Goal: Information Seeking & Learning: Compare options

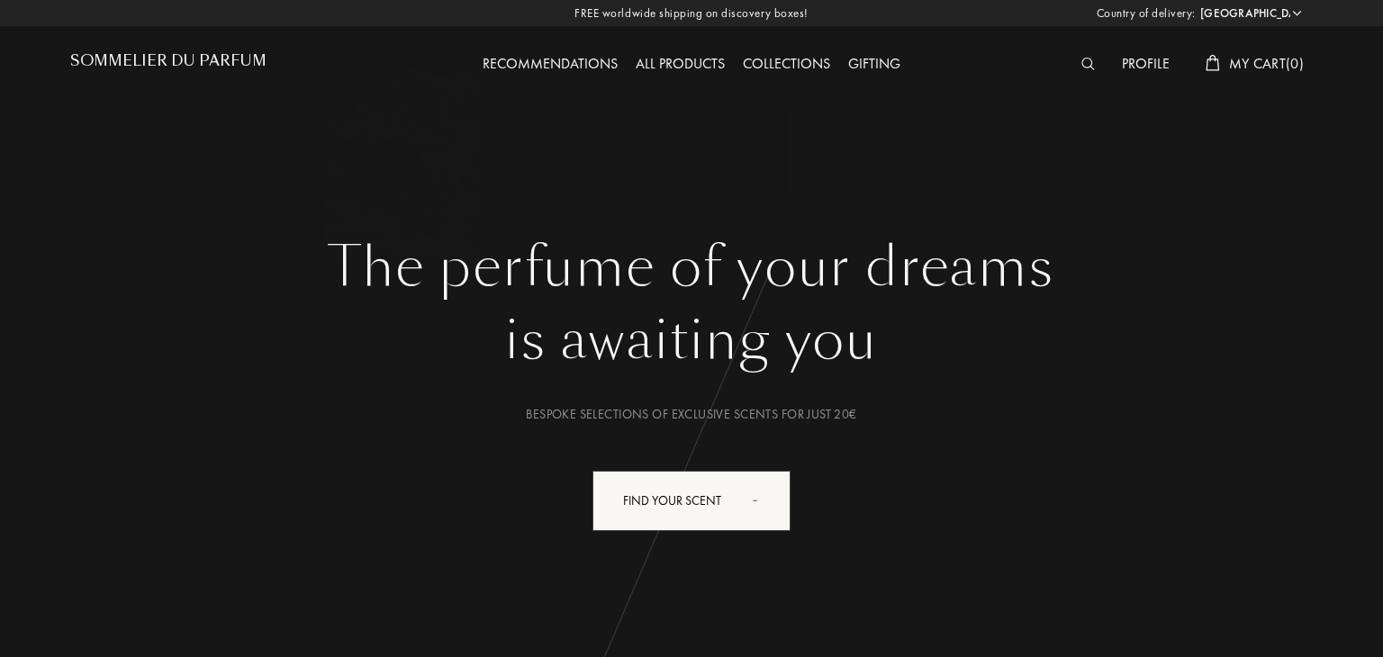
select select "TR"
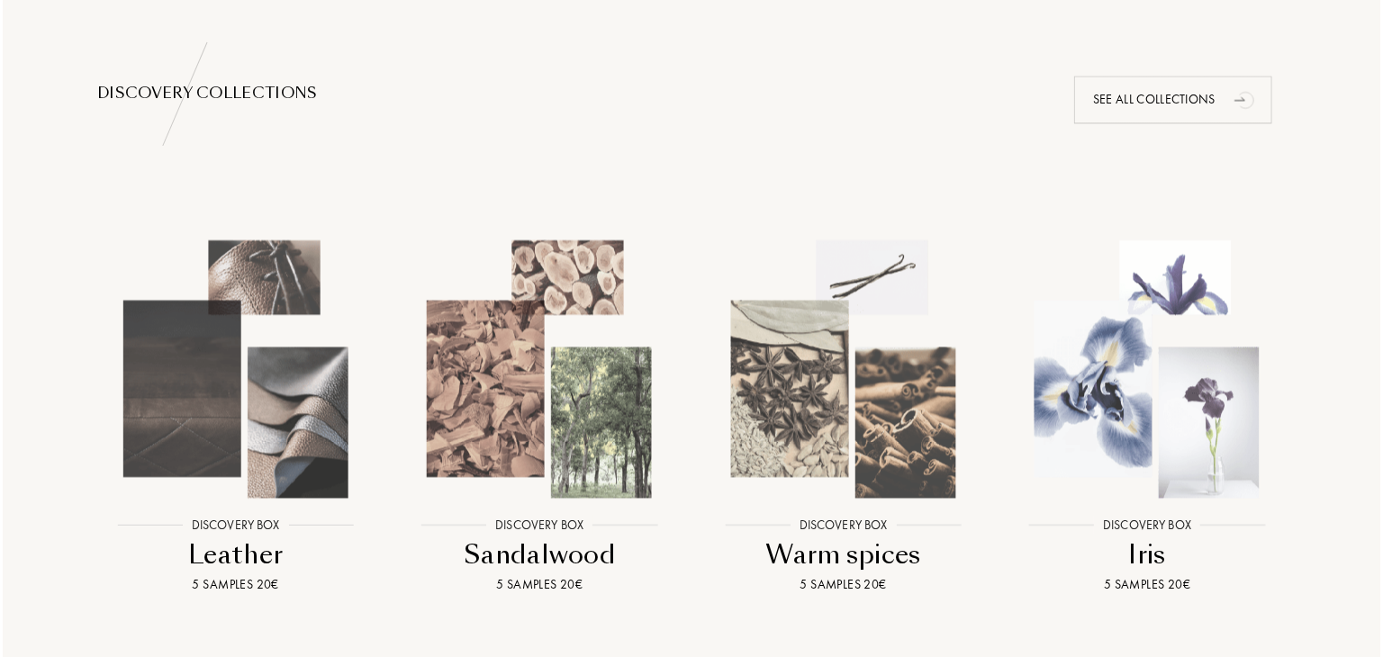
scroll to position [1891, 0]
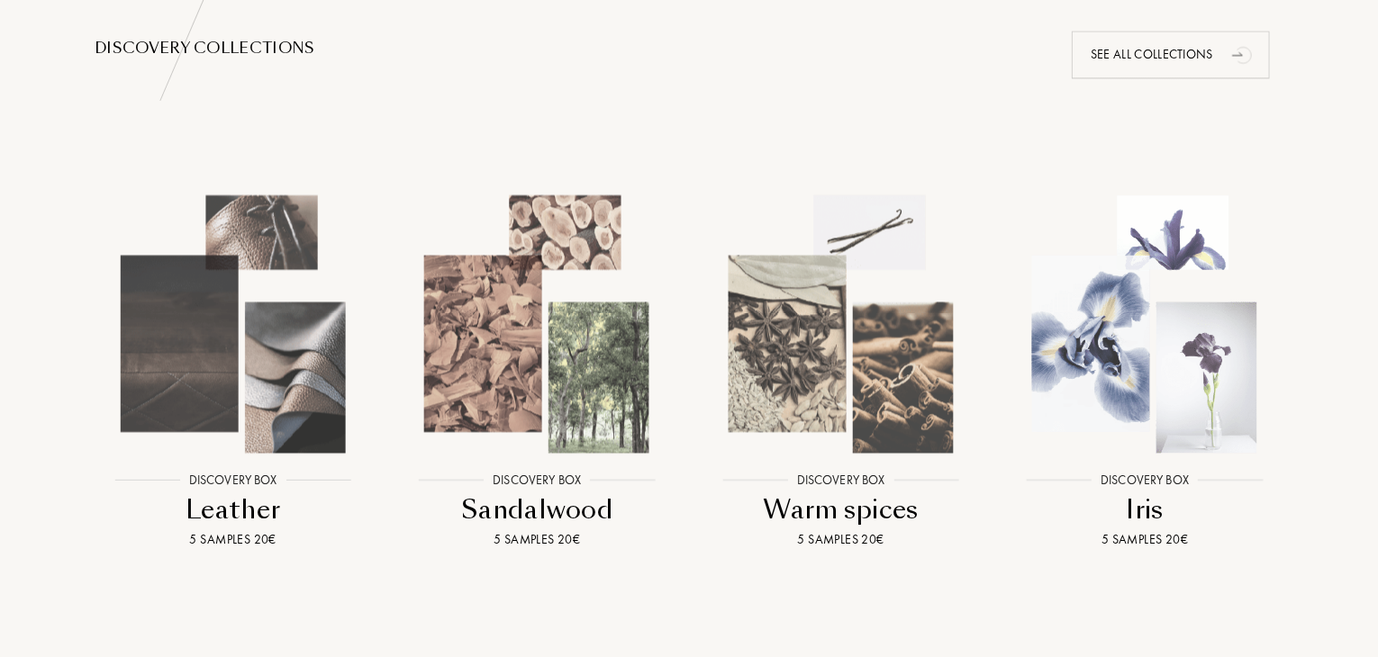
click at [807, 354] on img at bounding box center [841, 324] width 274 height 274
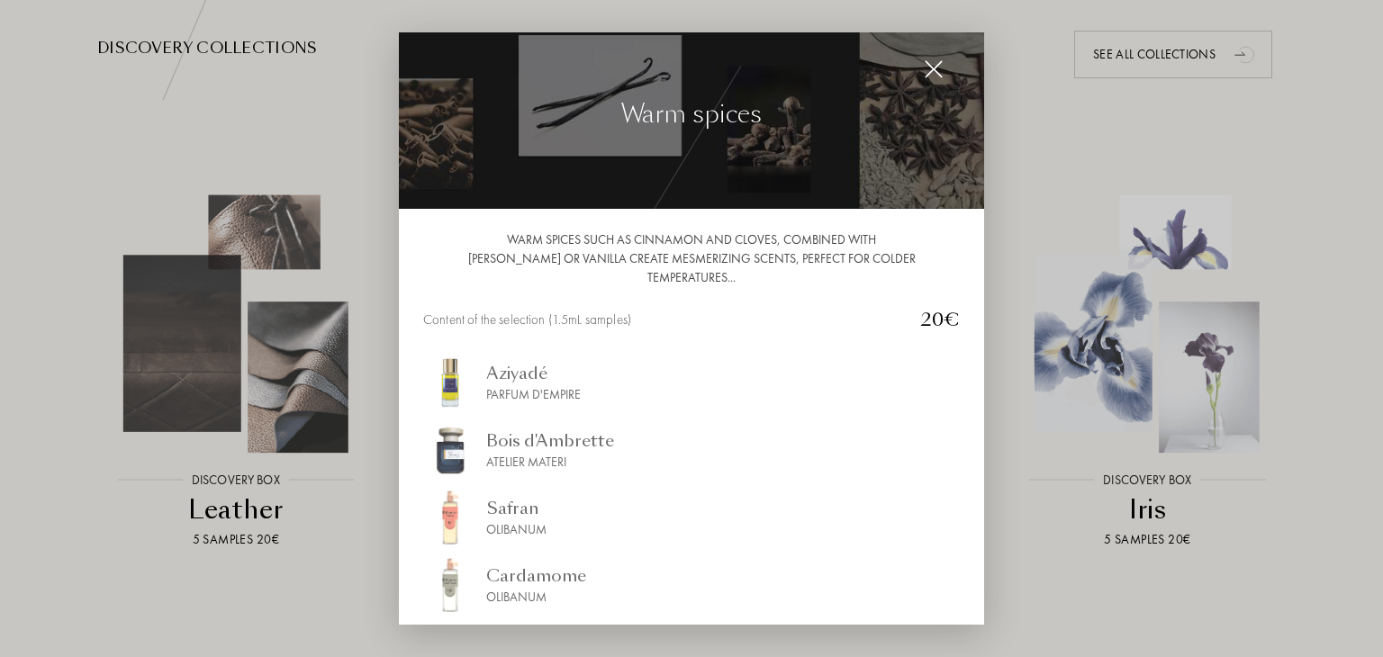
scroll to position [0, 0]
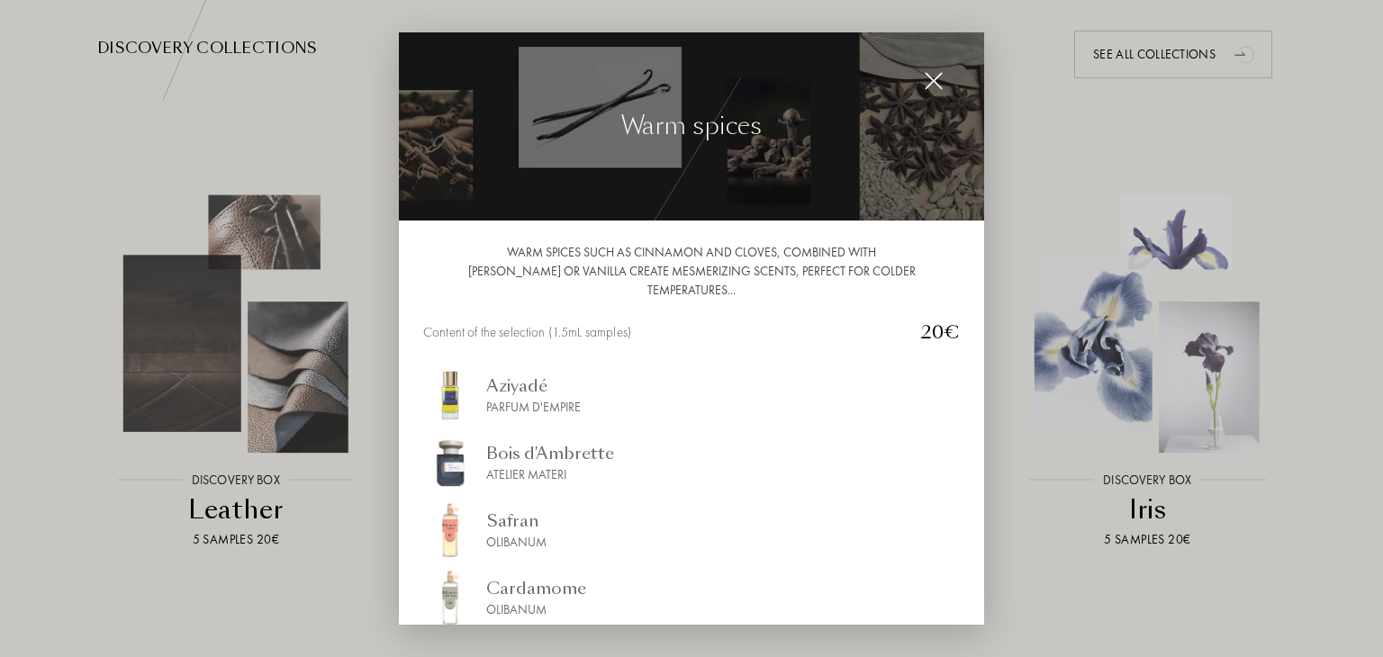
click at [512, 509] on div "Safran" at bounding box center [516, 521] width 60 height 24
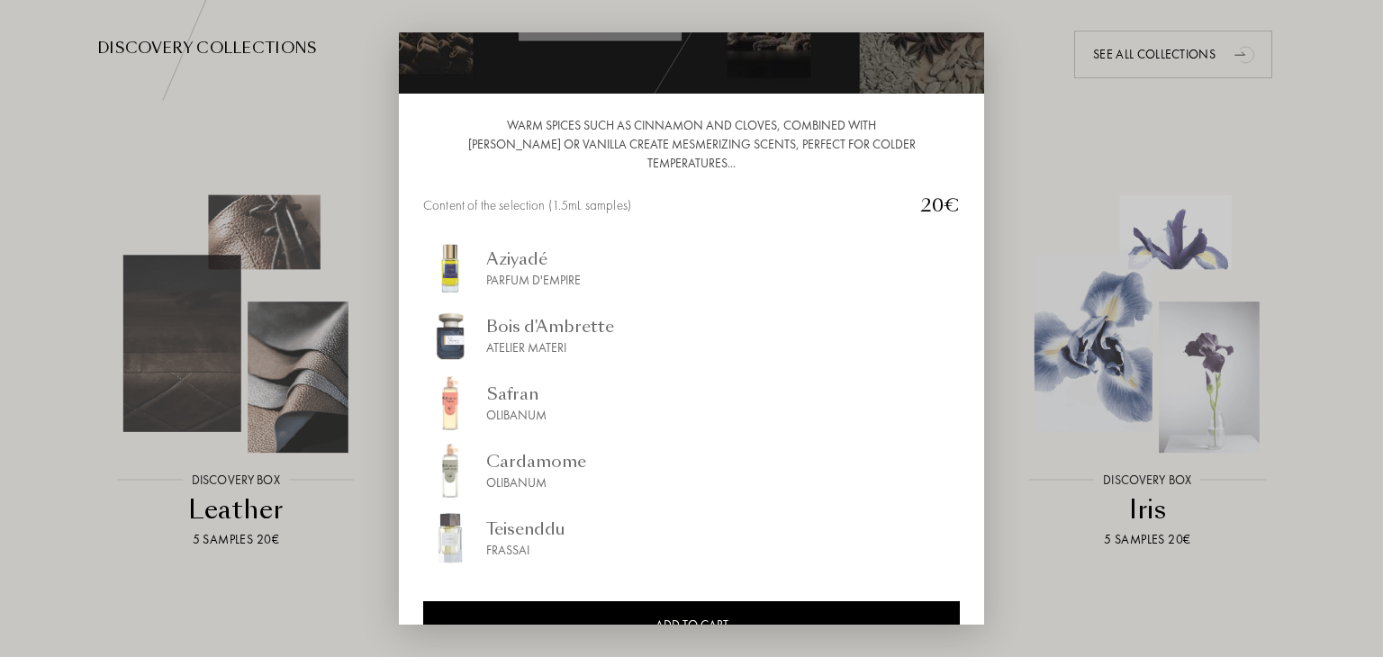
scroll to position [140, 0]
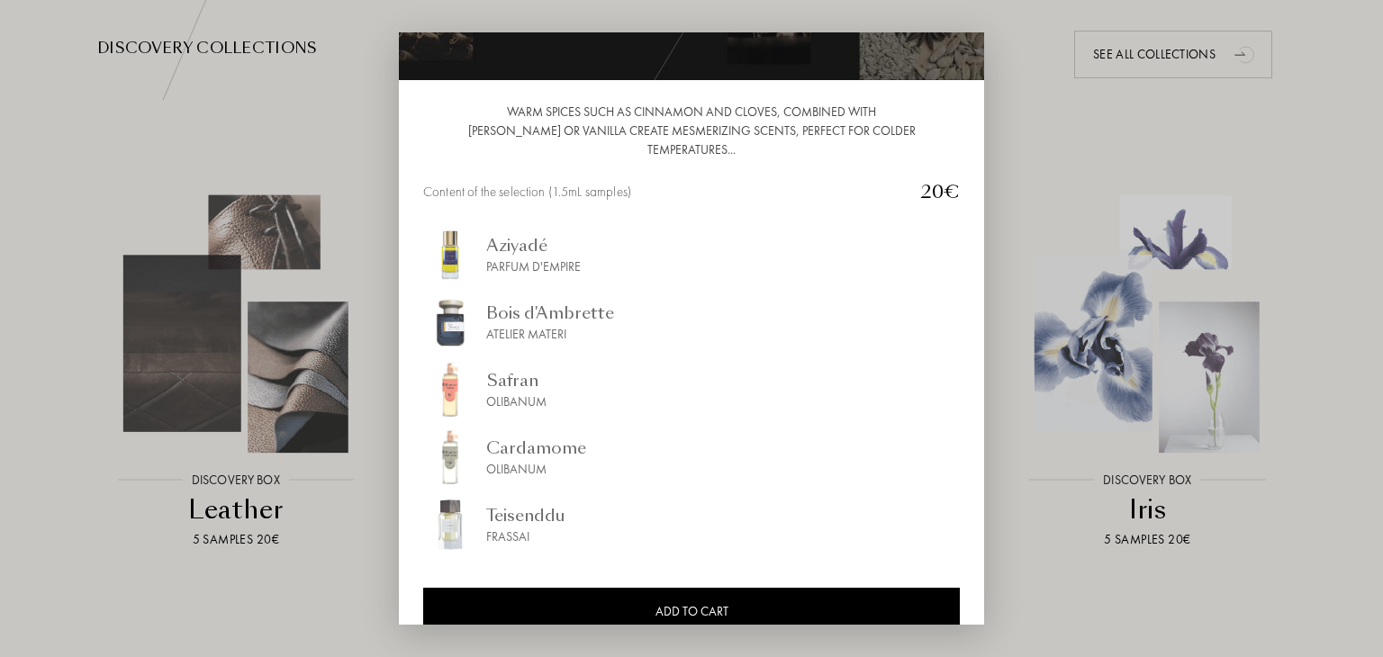
click at [568, 436] on div "Cardamome" at bounding box center [536, 448] width 100 height 24
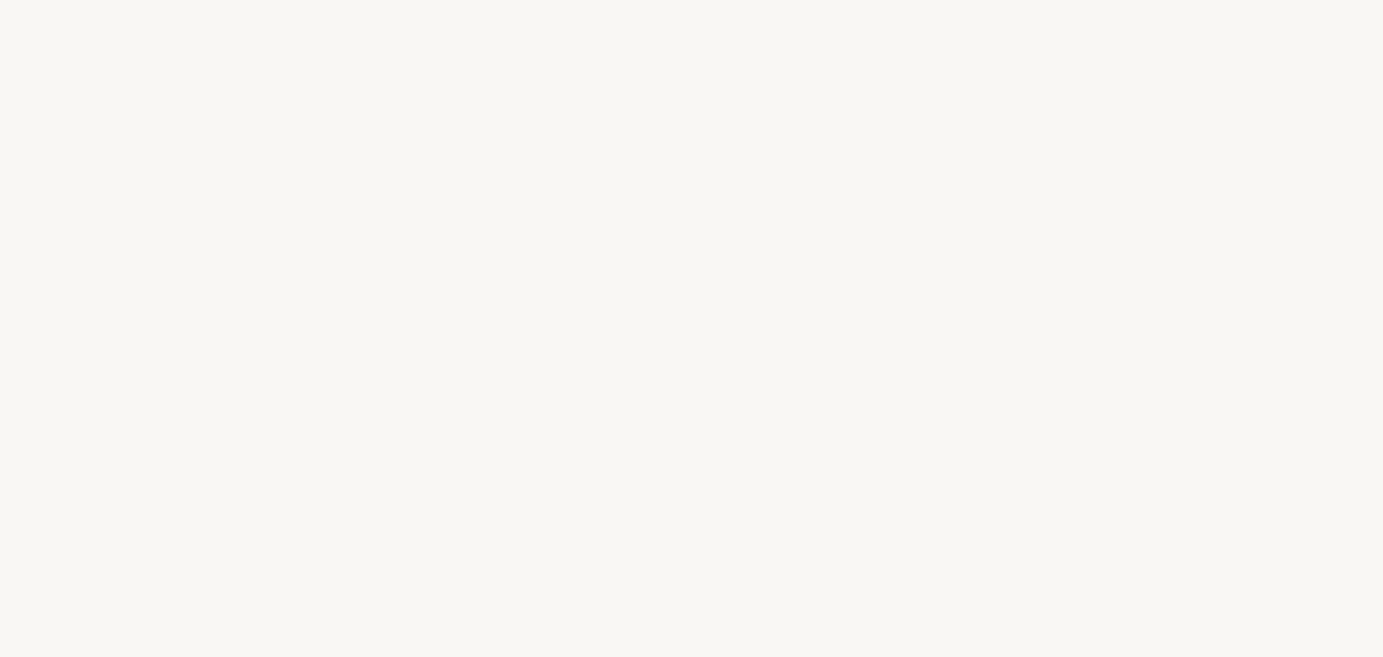
select select "TR"
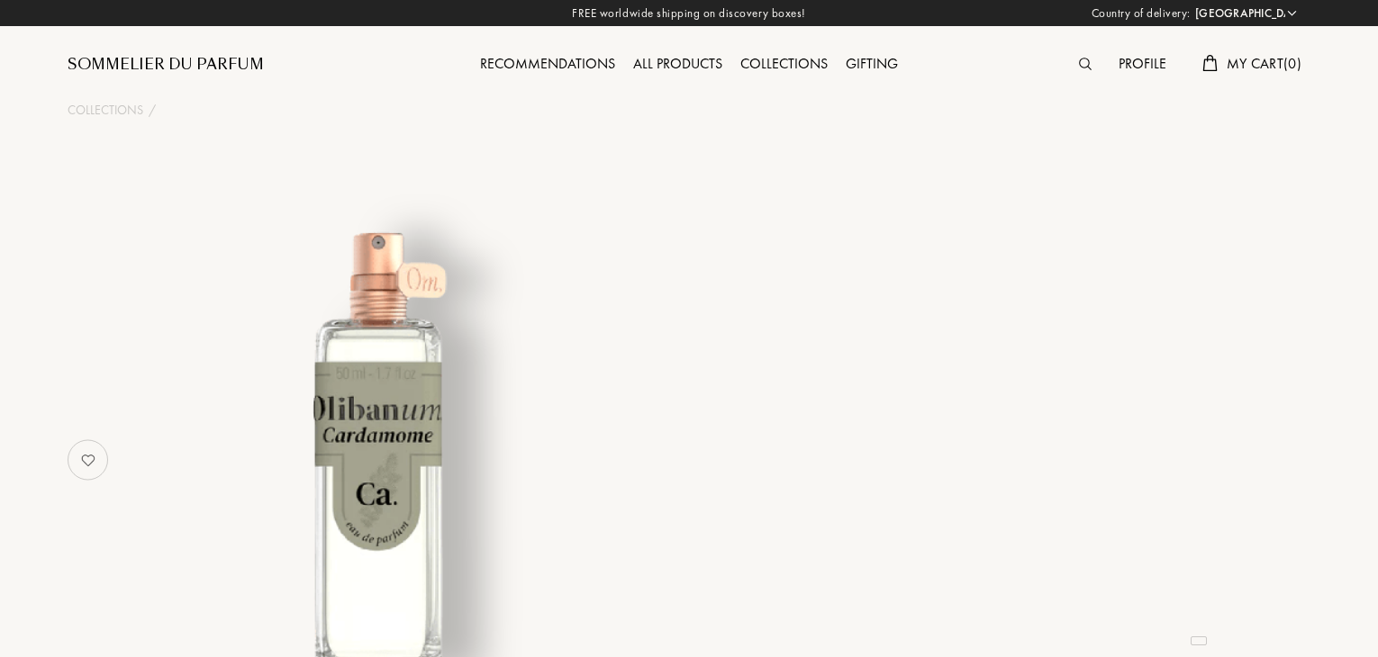
select select "TR"
